Goal: Transaction & Acquisition: Purchase product/service

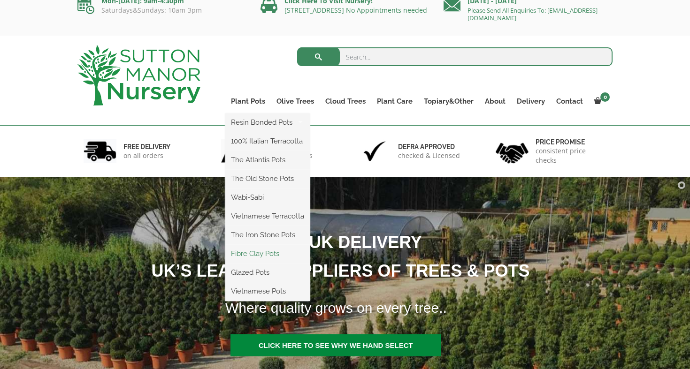
click at [262, 253] on link "Fibre Clay Pots" at bounding box center [267, 254] width 84 height 14
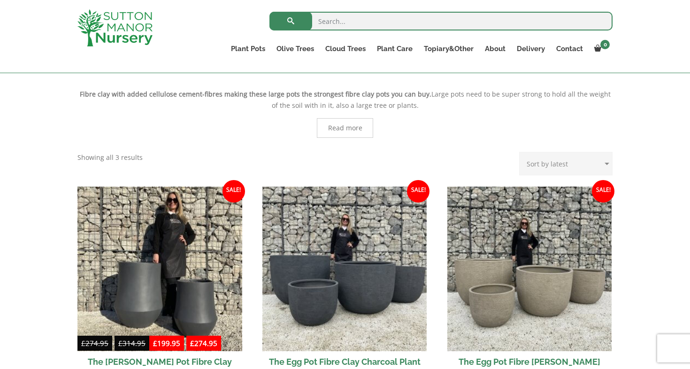
scroll to position [167, 0]
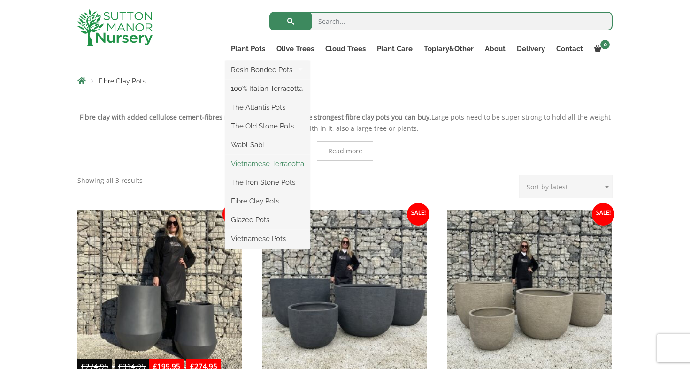
click at [245, 164] on link "Vietnamese Terracotta" at bounding box center [267, 164] width 84 height 14
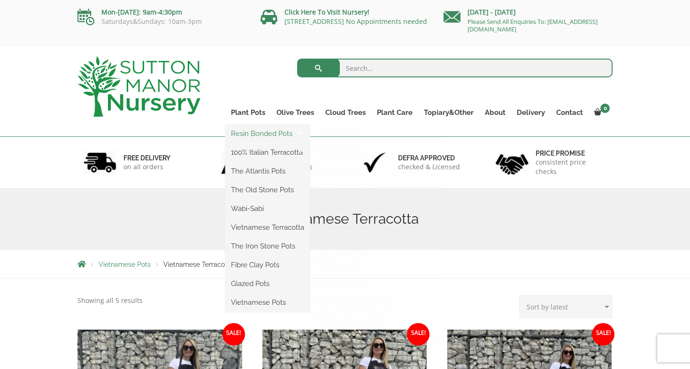
click at [248, 131] on link "Resin Bonded Pots" at bounding box center [267, 134] width 84 height 14
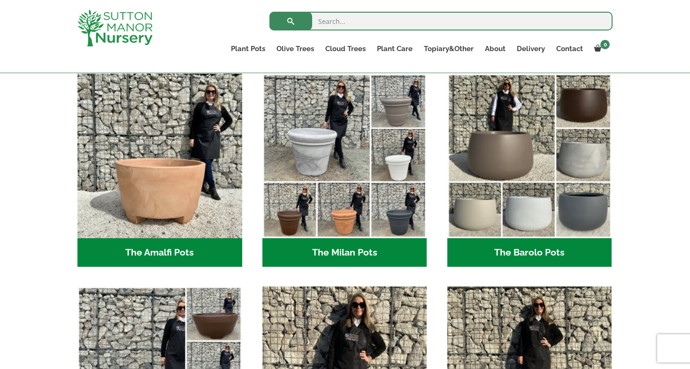
scroll to position [254, 0]
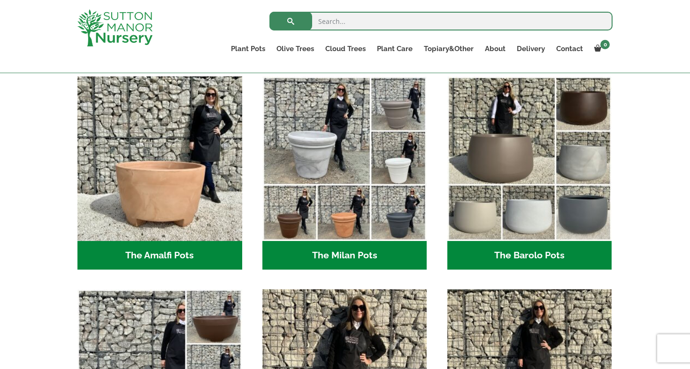
click at [191, 255] on h2 "The Amalfi Pots (3)" at bounding box center [159, 255] width 165 height 29
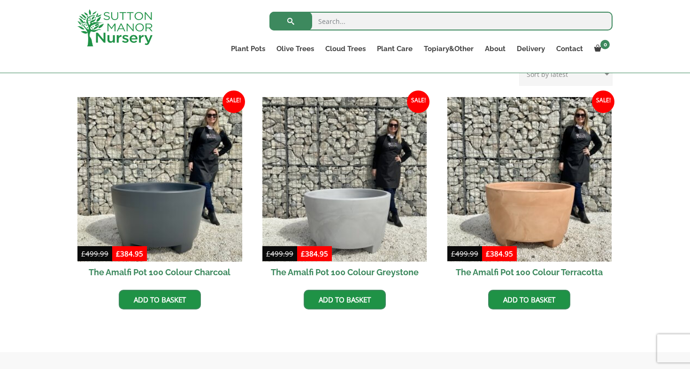
scroll to position [259, 0]
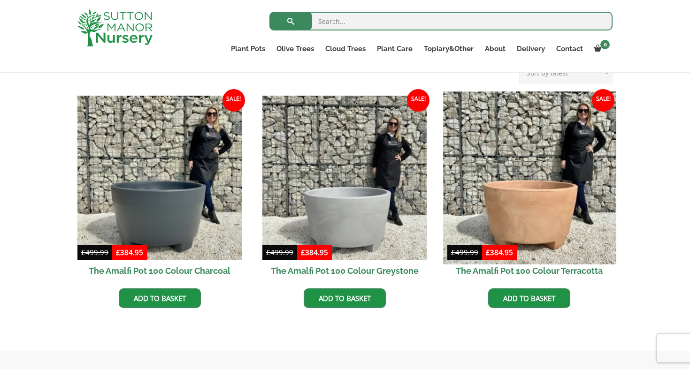
click at [521, 203] on img at bounding box center [529, 178] width 173 height 173
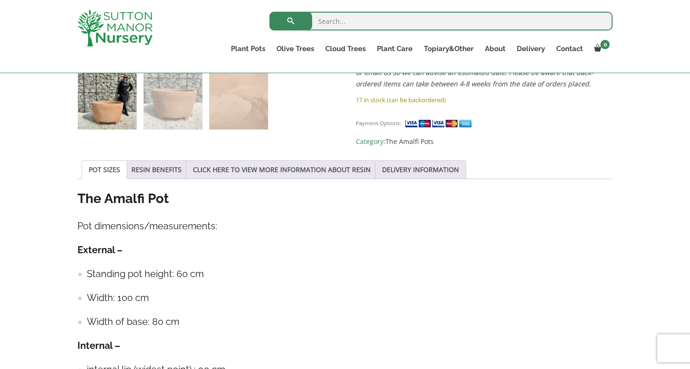
scroll to position [413, 0]
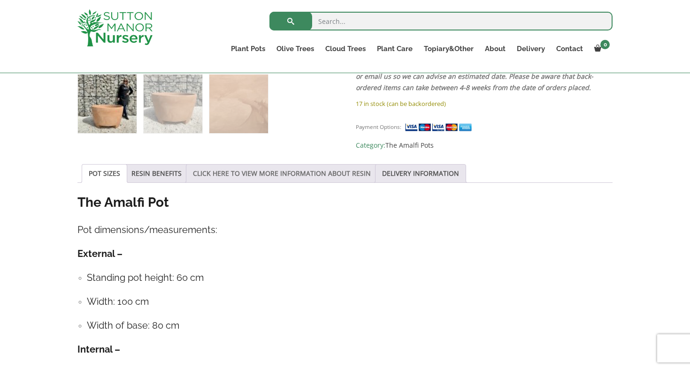
click at [249, 171] on link "CLICK HERE TO VIEW MORE INFORMATION ABOUT RESIN" at bounding box center [282, 174] width 178 height 18
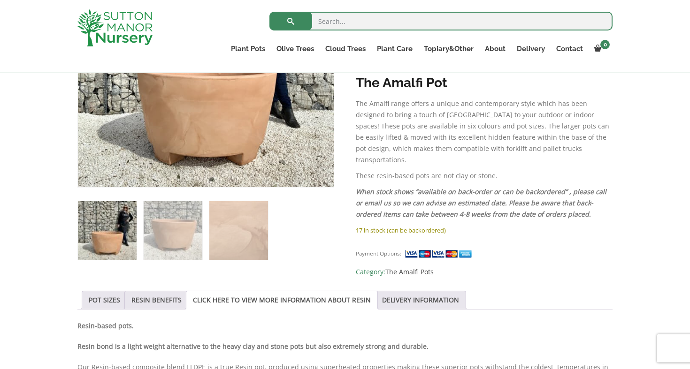
scroll to position [240, 0]
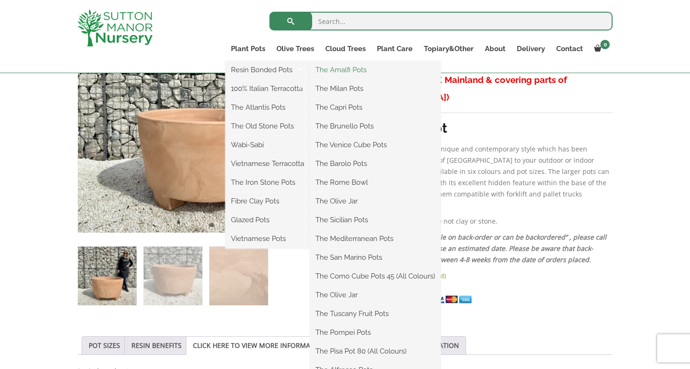
click at [331, 69] on link "The Amalfi Pots" at bounding box center [375, 70] width 131 height 14
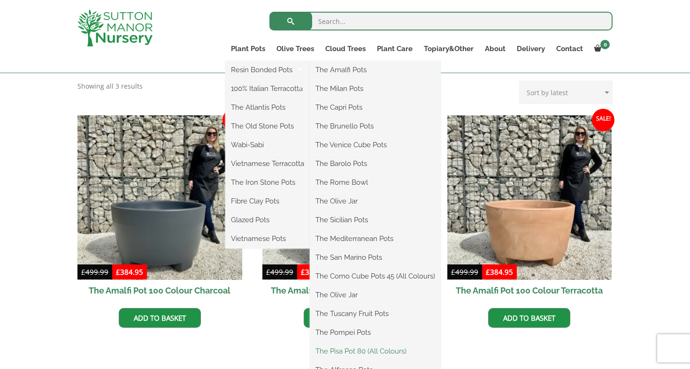
scroll to position [238, 0]
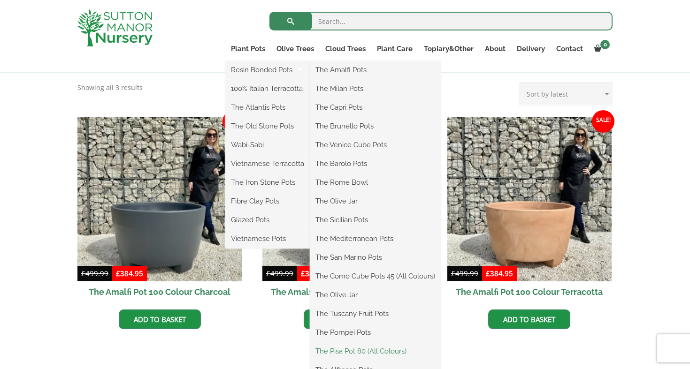
click at [370, 351] on link "The Pisa Pot 80 (All Colours)" at bounding box center [375, 352] width 131 height 14
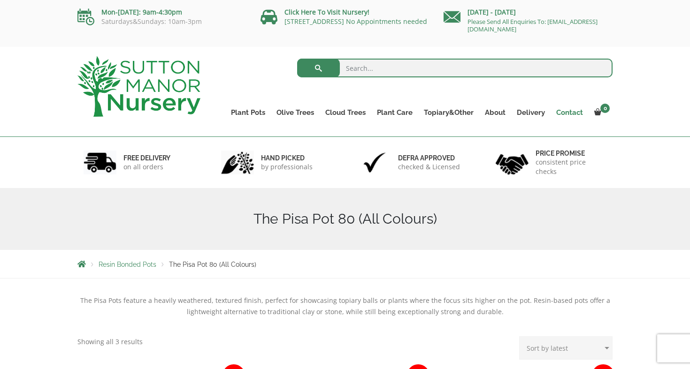
click at [569, 111] on link "Contact" at bounding box center [570, 112] width 38 height 13
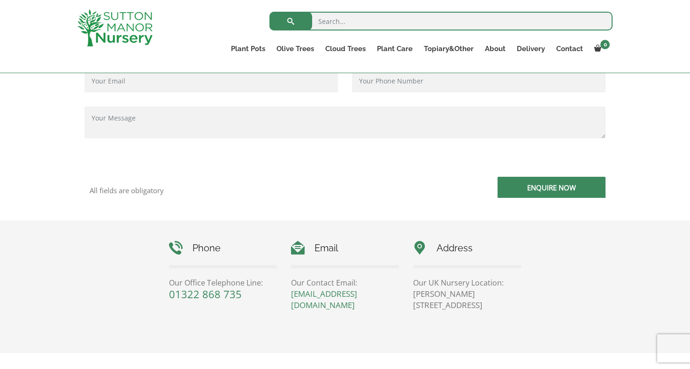
scroll to position [296, 0]
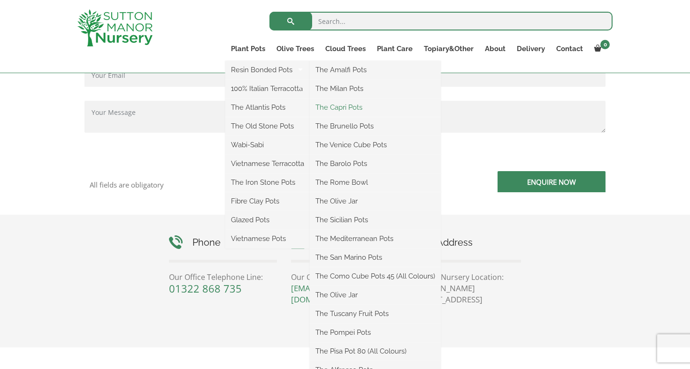
click at [335, 106] on link "The Capri Pots" at bounding box center [375, 107] width 131 height 14
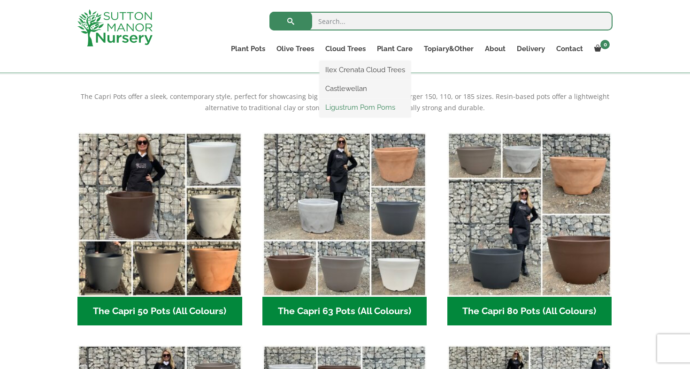
scroll to position [189, 0]
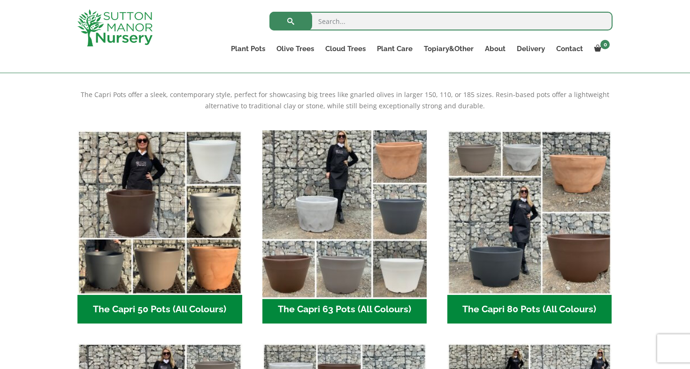
click at [397, 167] on img "Visit product category The Capri 63 Pots (All Colours)" at bounding box center [344, 212] width 173 height 173
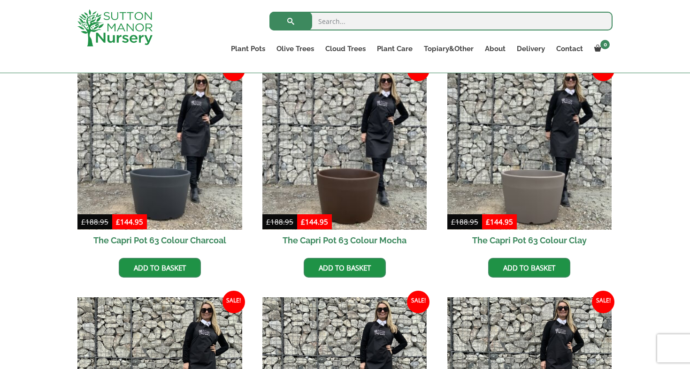
scroll to position [247, 0]
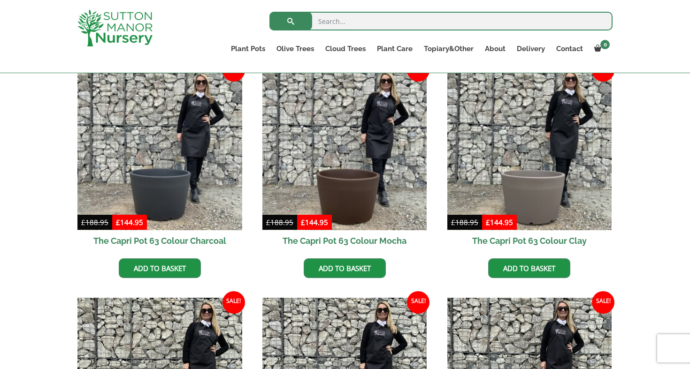
click at [501, 245] on h2 "The Capri Pot 63 Colour Clay" at bounding box center [529, 240] width 165 height 21
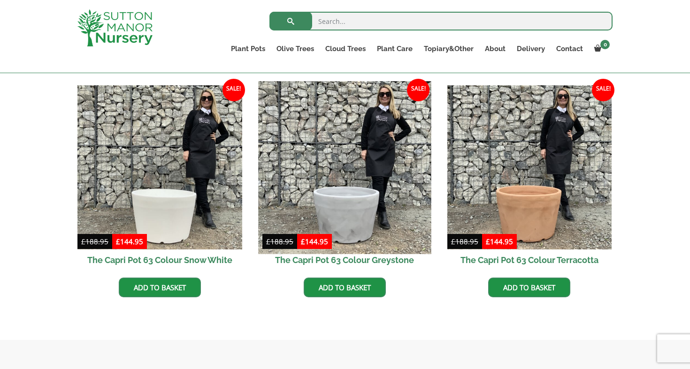
scroll to position [465, 0]
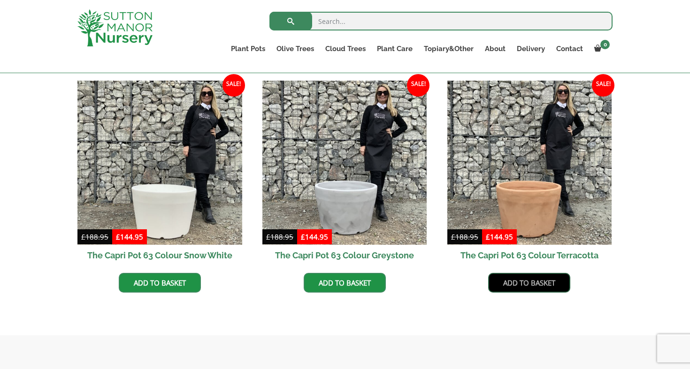
click at [530, 283] on link "Add to basket" at bounding box center [529, 283] width 82 height 20
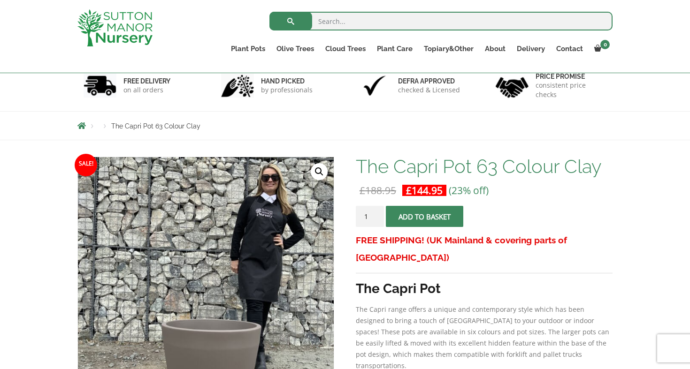
scroll to position [59, 0]
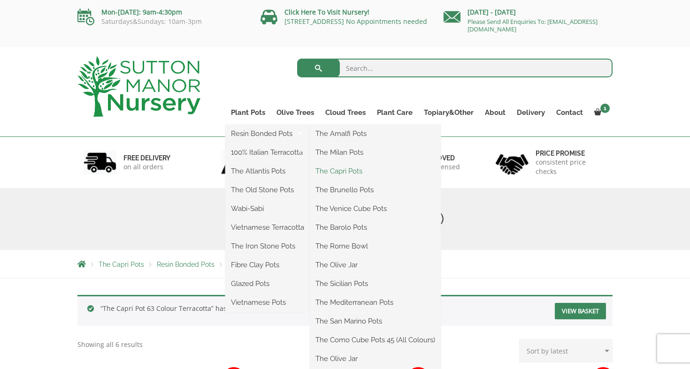
click at [352, 171] on link "The Capri Pots" at bounding box center [375, 171] width 131 height 14
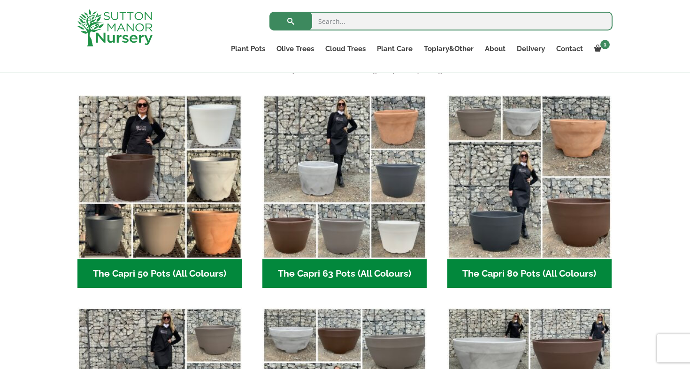
scroll to position [227, 0]
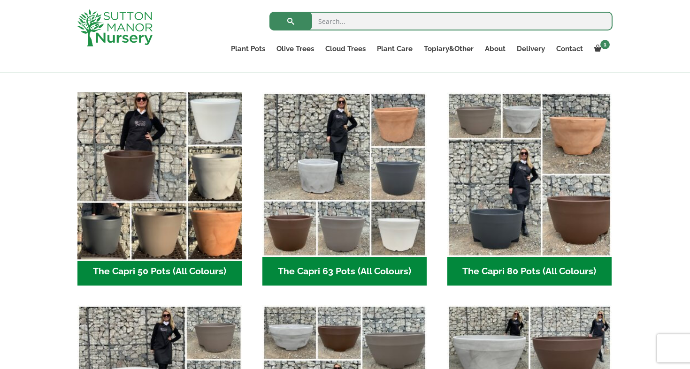
click at [161, 215] on img "Visit product category The Capri 50 Pots (All Colours)" at bounding box center [159, 174] width 173 height 173
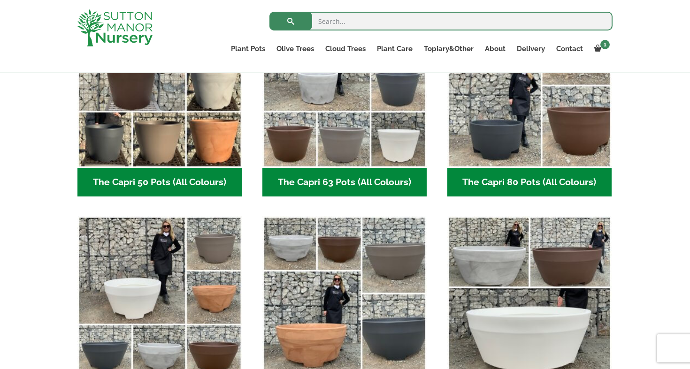
scroll to position [256, 0]
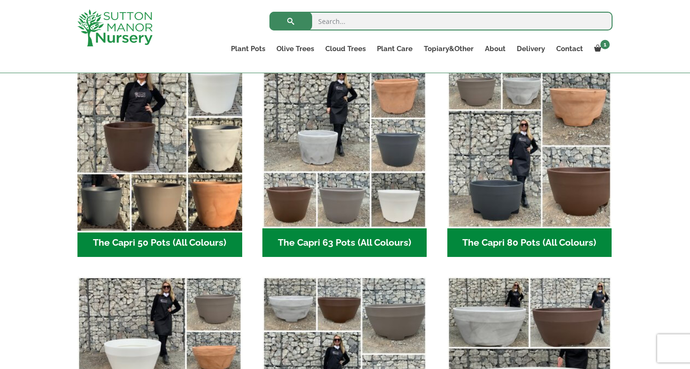
click at [170, 196] on img "Visit product category The Capri 50 Pots (All Colours)" at bounding box center [159, 146] width 173 height 173
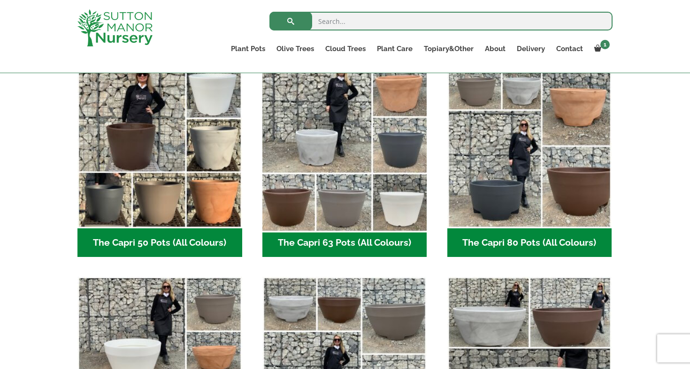
click at [308, 188] on img "Visit product category The Capri 63 Pots (All Colours)" at bounding box center [344, 146] width 173 height 173
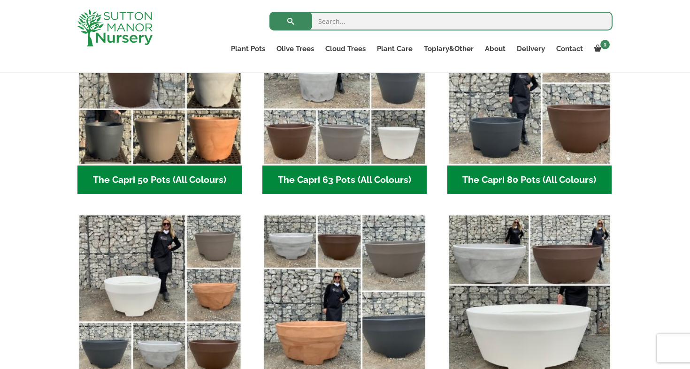
scroll to position [308, 0]
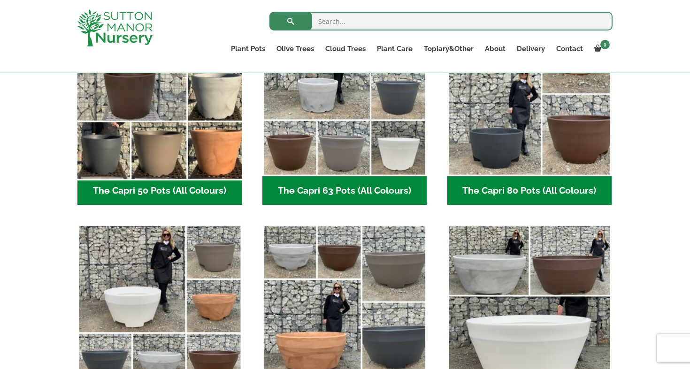
click at [207, 158] on img "Visit product category The Capri 50 Pots (All Colours)" at bounding box center [159, 94] width 173 height 173
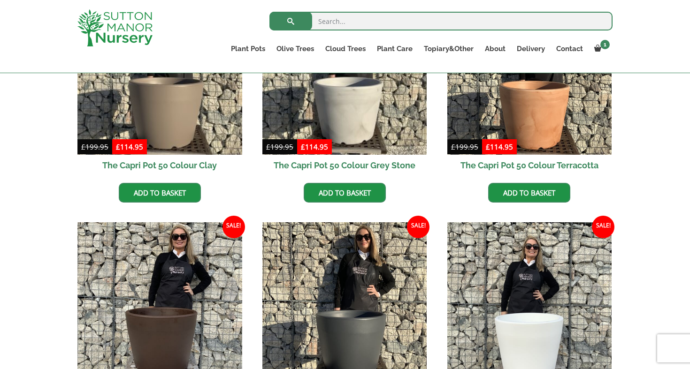
scroll to position [316, 0]
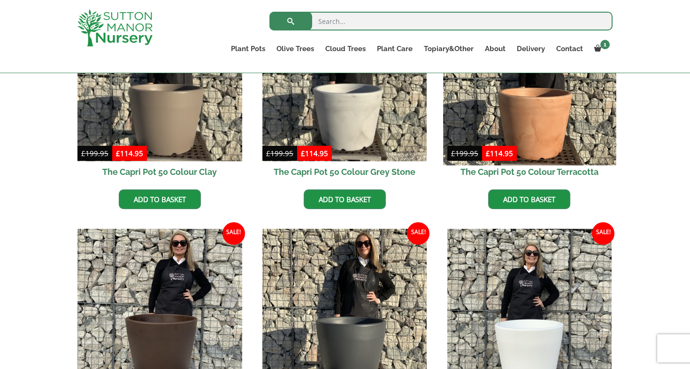
click at [494, 125] on img at bounding box center [529, 78] width 173 height 173
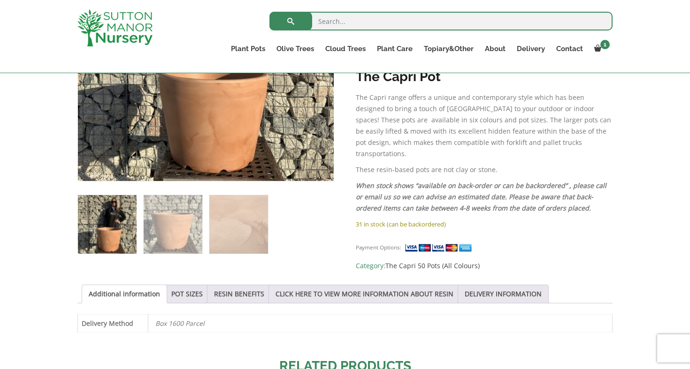
scroll to position [328, 0]
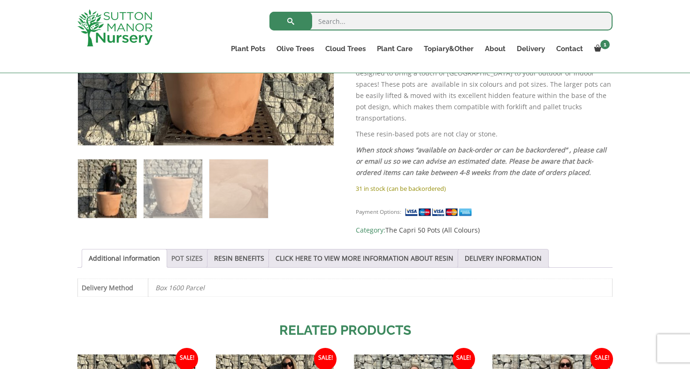
click at [196, 257] on link "POT SIZES" at bounding box center [186, 259] width 31 height 18
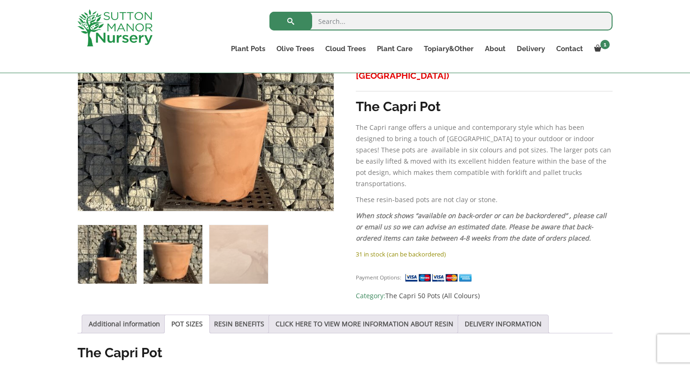
scroll to position [261, 0]
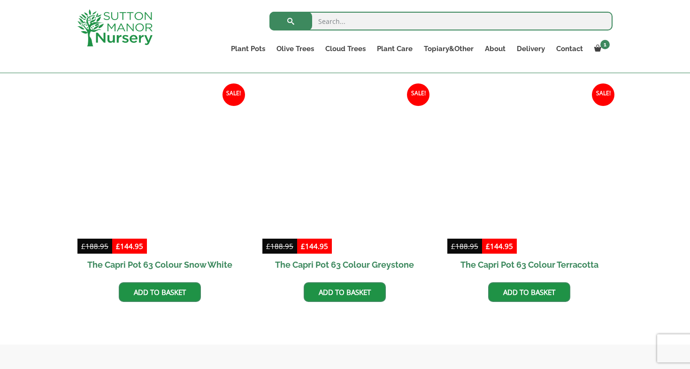
scroll to position [468, 0]
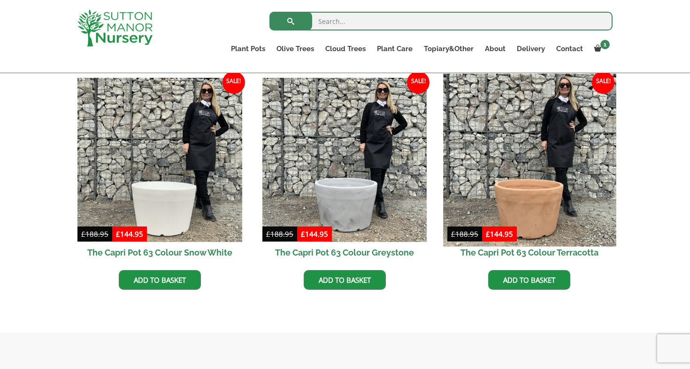
click at [507, 157] on img at bounding box center [529, 160] width 173 height 173
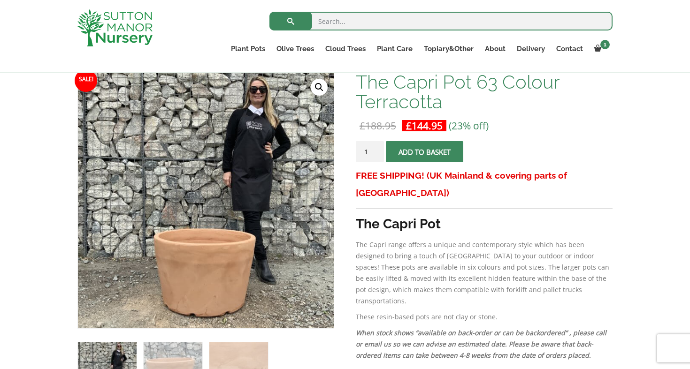
scroll to position [98, 0]
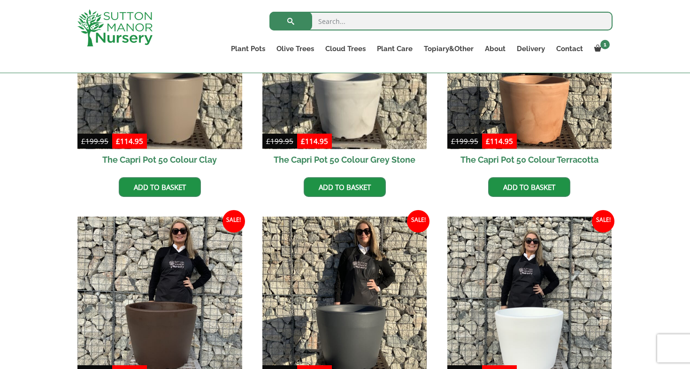
scroll to position [335, 0]
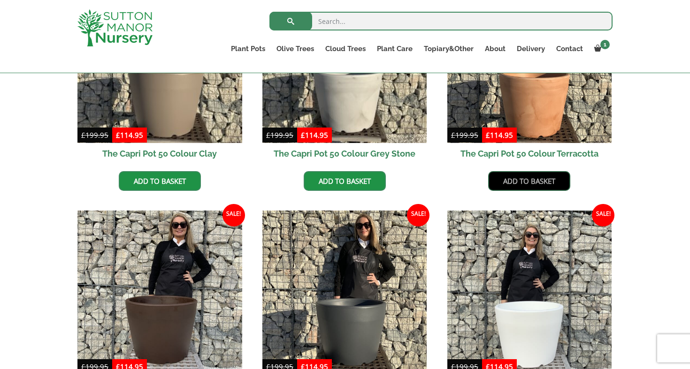
click at [510, 180] on link "Add to basket" at bounding box center [529, 181] width 82 height 20
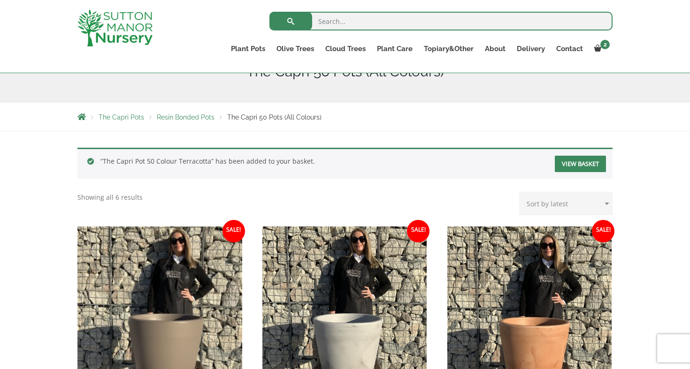
scroll to position [131, 0]
click at [581, 166] on link "View basket" at bounding box center [580, 164] width 51 height 16
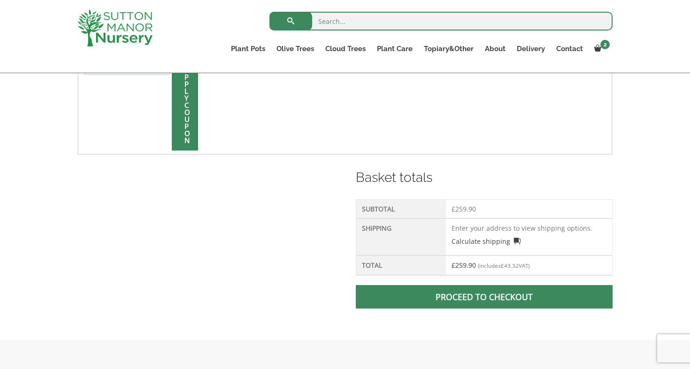
scroll to position [337, 0]
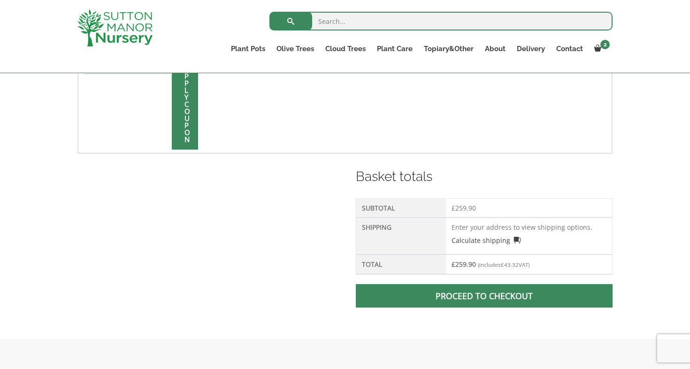
click at [379, 302] on link "Proceed to checkout" at bounding box center [484, 295] width 257 height 23
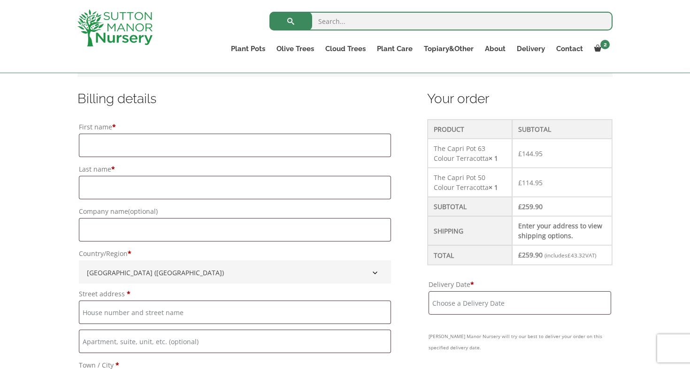
scroll to position [246, 0]
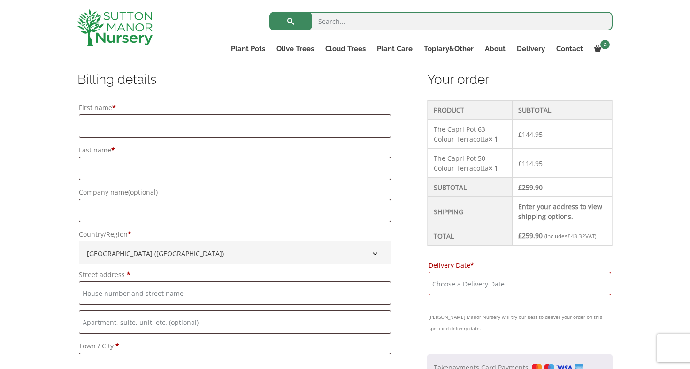
click at [437, 284] on input "Delivery Date *" at bounding box center [520, 283] width 183 height 23
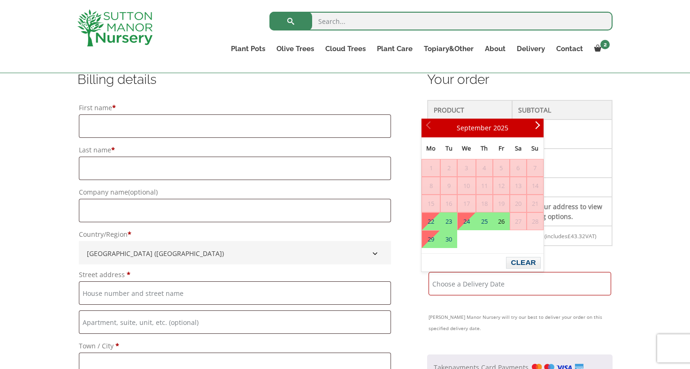
click at [505, 221] on link "26" at bounding box center [501, 221] width 16 height 17
type input "26 September, 2025"
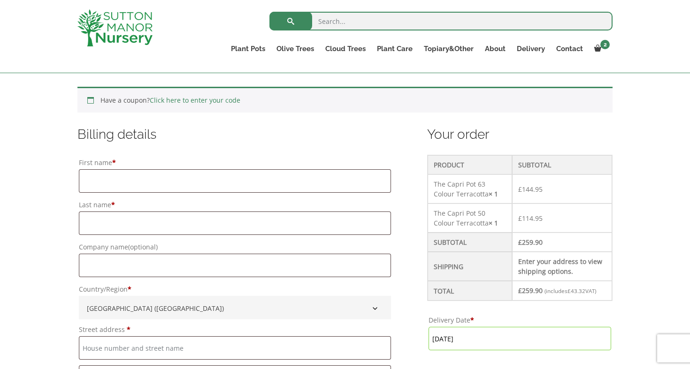
scroll to position [187, 0]
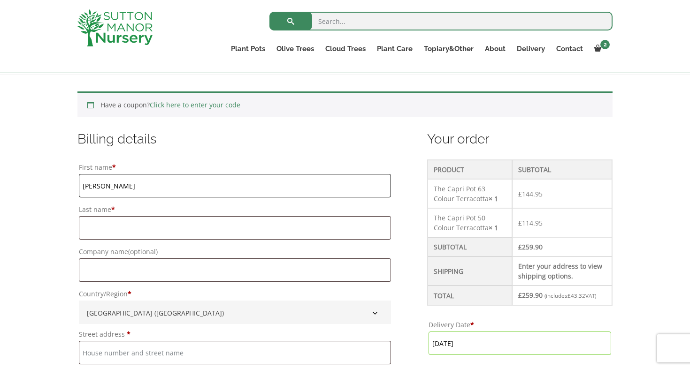
type input "Elaine"
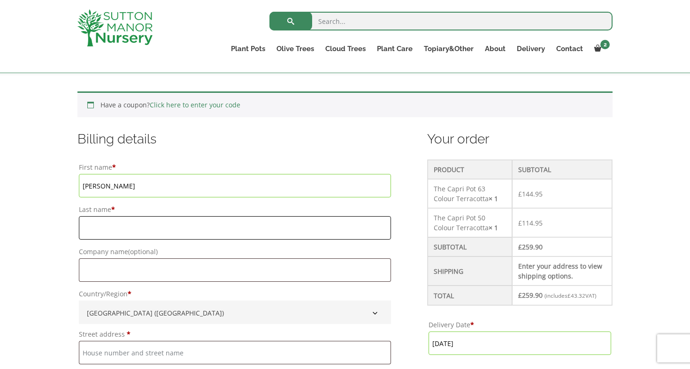
type input "Hussey"
type input "Honeysuckle Cottage"
type input "42 Pound Hill"
type input "Alresford"
type input "England"
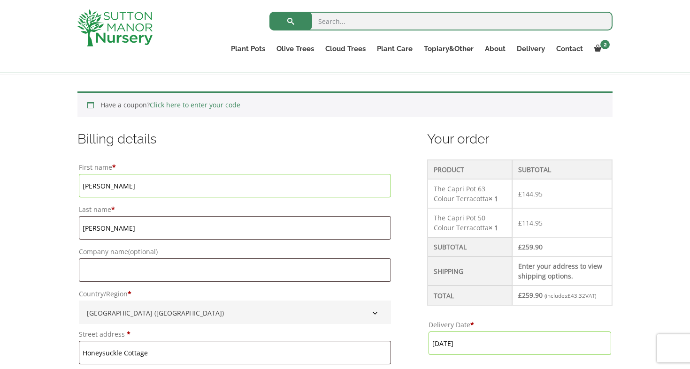
type input "SO24 9BW"
type input "Elaine"
type input "Hussey"
type input "Honeysuckle Cottage"
type input "42 Pound Hill"
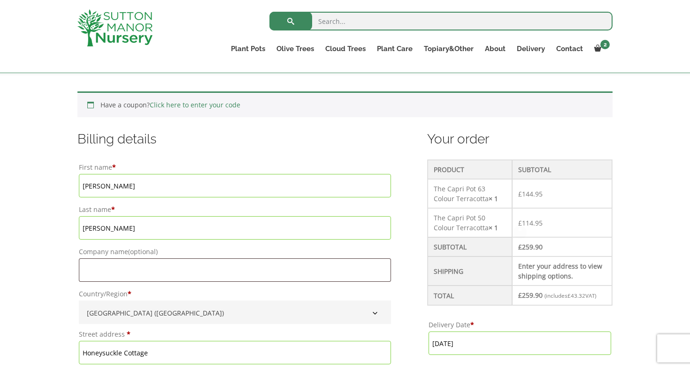
type input "Alresford"
type input "[GEOGRAPHIC_DATA]"
type input "SO24 9BW"
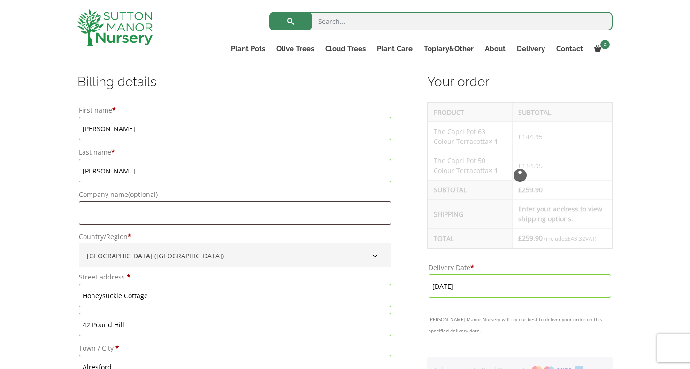
type input "[DATE]"
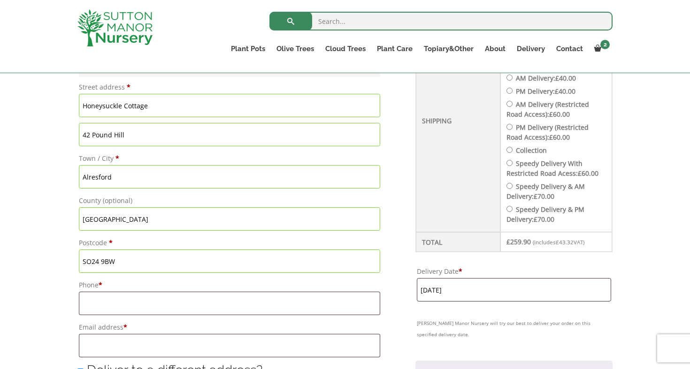
scroll to position [461, 0]
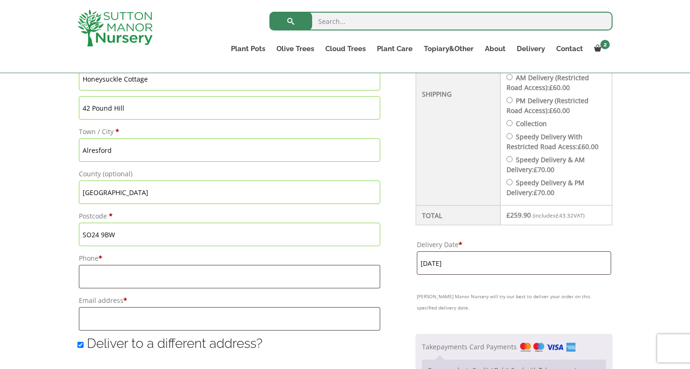
type input "Elaine"
type input "07500831501"
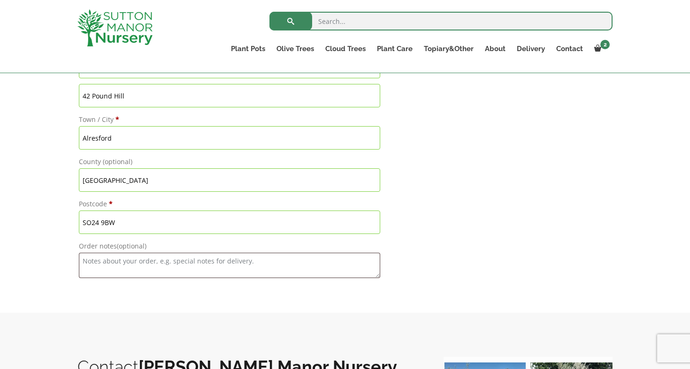
scroll to position [953, 0]
type input "eeall@btinternet.com"
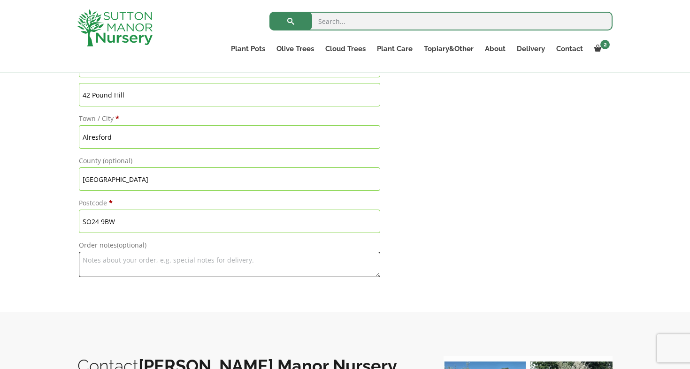
click at [88, 265] on textarea "Order notes (optional)" at bounding box center [229, 264] width 301 height 25
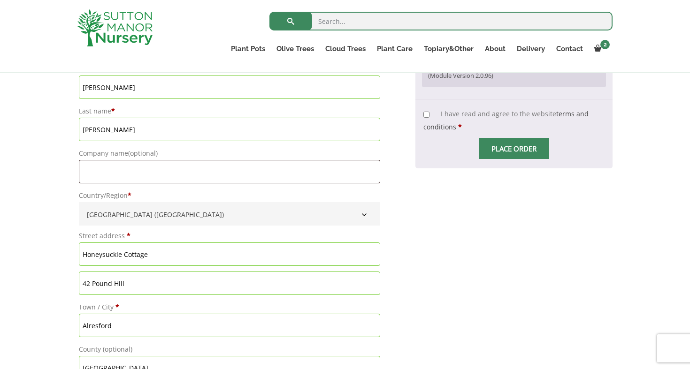
scroll to position [635, 0]
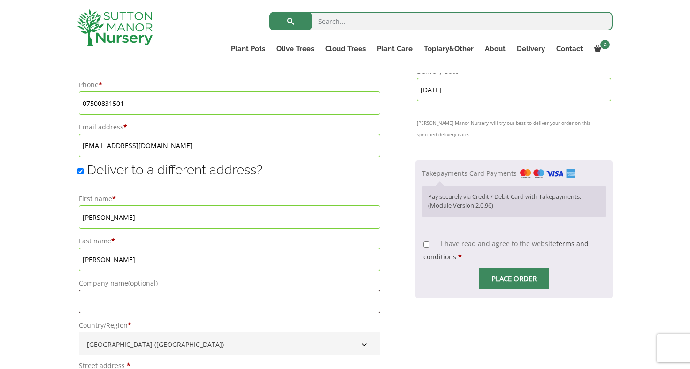
type textarea "please could we have holes drilled in the base of each pot delivery - if not in…"
click at [423, 242] on input "I have read and agree to the website terms and conditions *" at bounding box center [426, 245] width 6 height 6
checkbox input "true"
click at [494, 268] on input "Place order" at bounding box center [514, 278] width 70 height 21
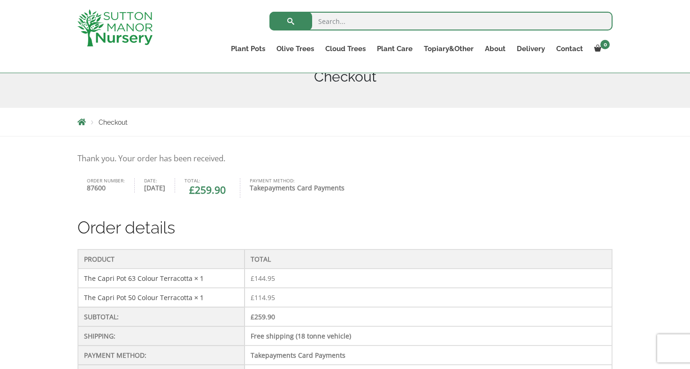
scroll to position [127, 0]
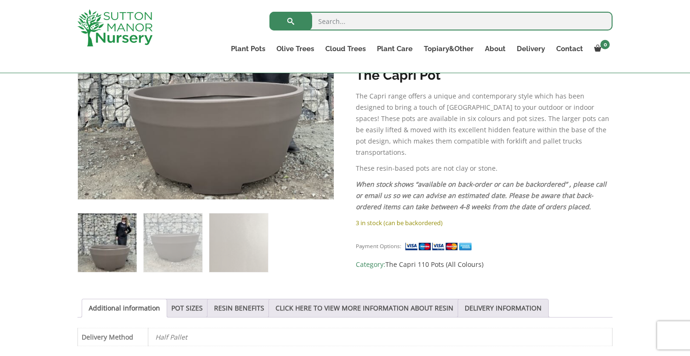
scroll to position [279, 0]
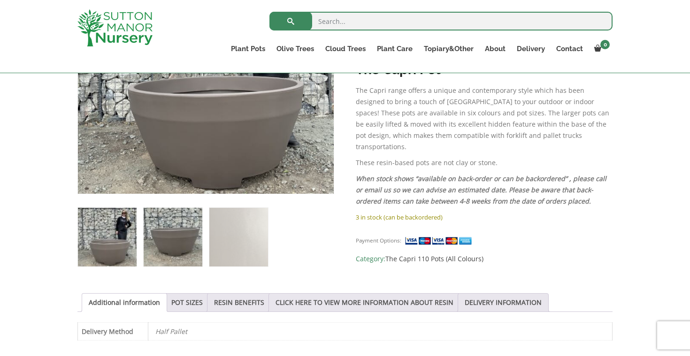
click at [172, 241] on img at bounding box center [173, 237] width 59 height 59
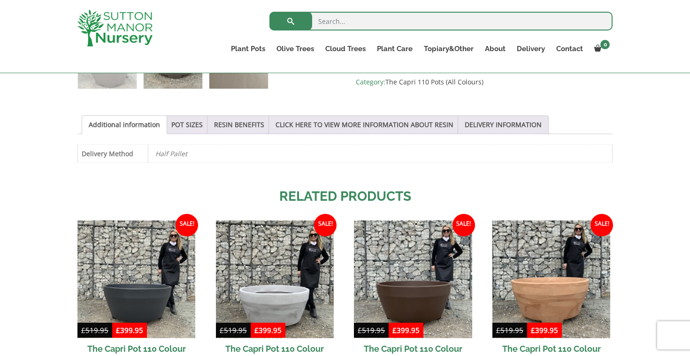
scroll to position [458, 0]
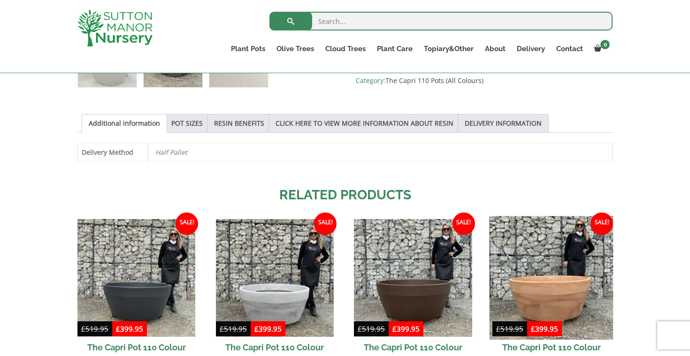
click at [542, 298] on img at bounding box center [552, 278] width 124 height 124
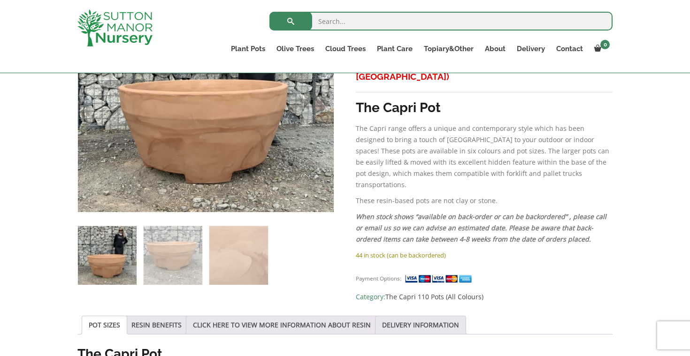
scroll to position [284, 0]
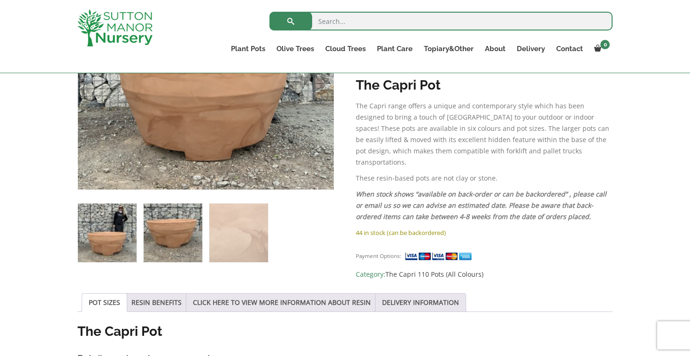
click at [170, 230] on img at bounding box center [173, 233] width 59 height 59
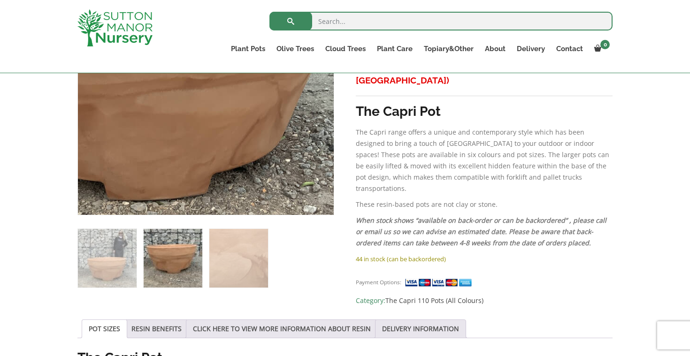
scroll to position [269, 0]
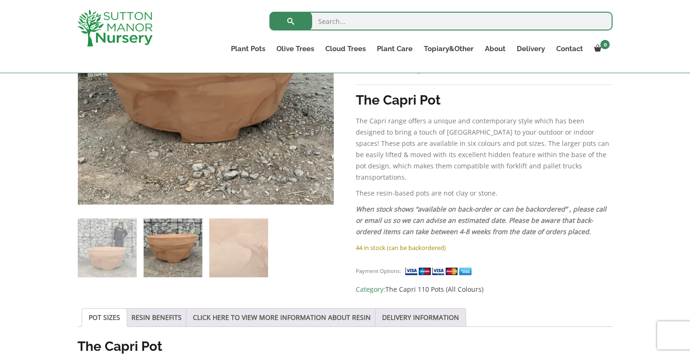
click at [175, 253] on img at bounding box center [173, 248] width 59 height 59
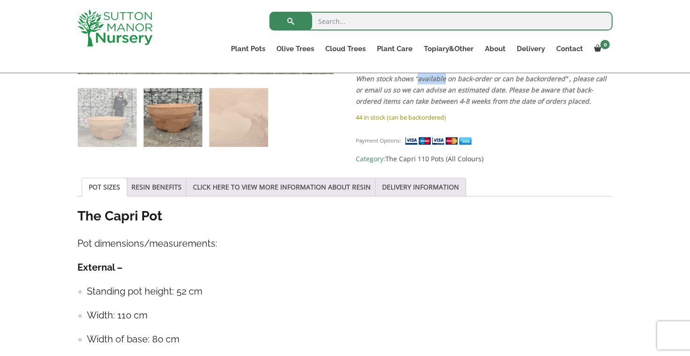
scroll to position [397, 0]
